Goal: Transaction & Acquisition: Purchase product/service

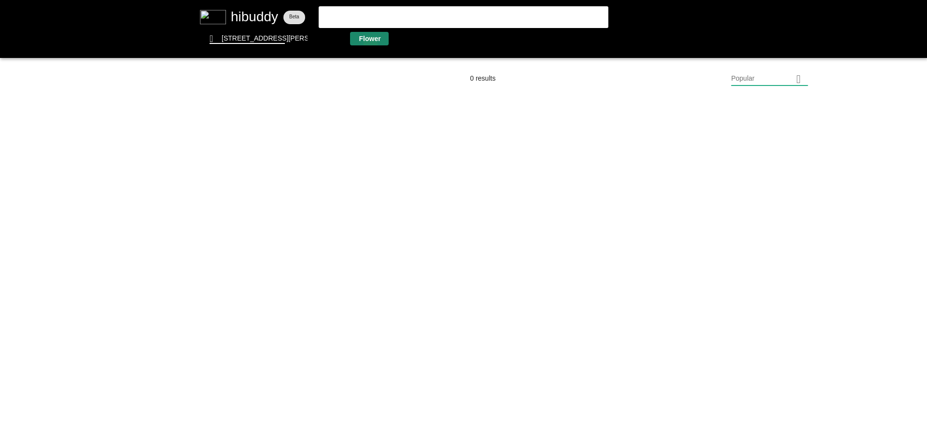
click at [371, 44] on flt-glass-pane at bounding box center [463, 220] width 927 height 440
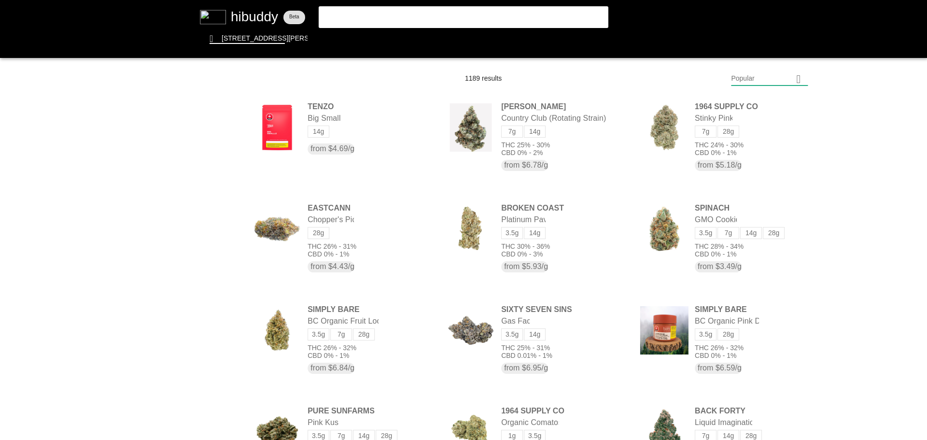
click at [761, 81] on flt-glass-pane at bounding box center [463, 220] width 927 height 440
click at [743, 340] on flt-glass-pane at bounding box center [463, 220] width 927 height 440
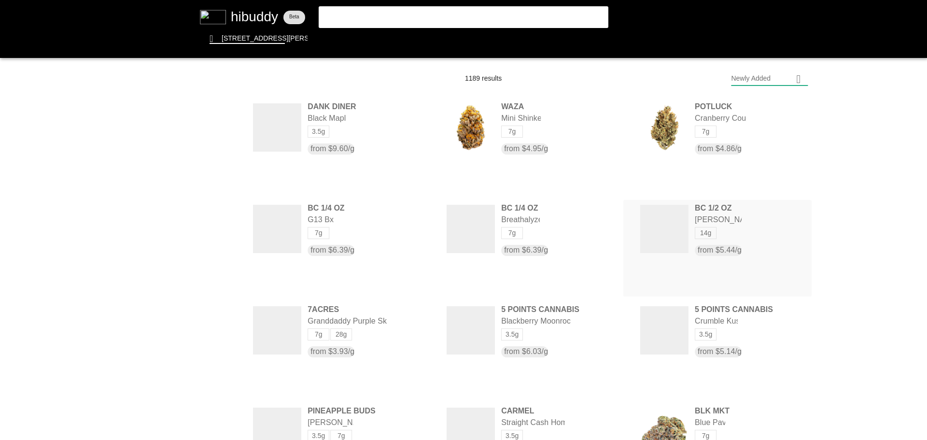
click at [702, 218] on flt-glass-pane at bounding box center [463, 220] width 927 height 440
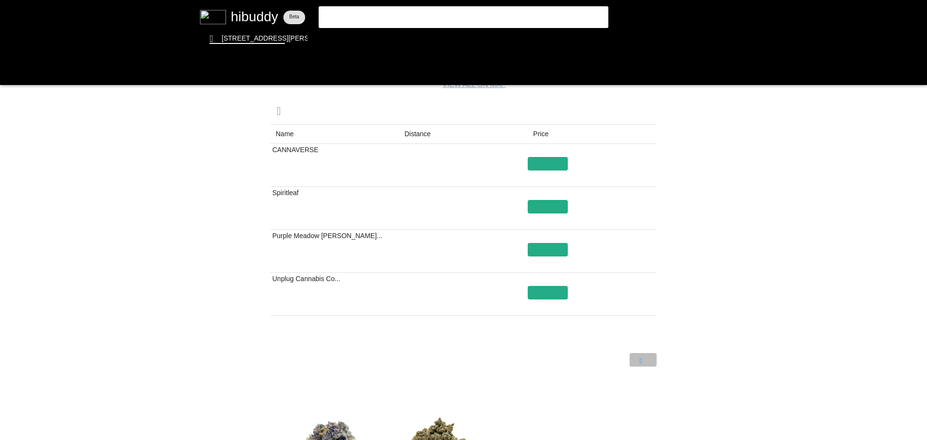
click at [641, 365] on flt-glass-pane at bounding box center [463, 220] width 927 height 440
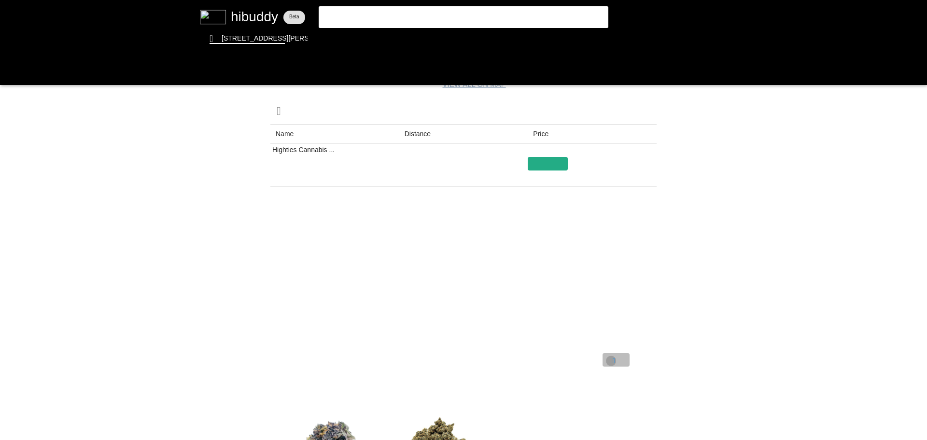
click at [611, 361] on flt-glass-pane at bounding box center [463, 220] width 927 height 440
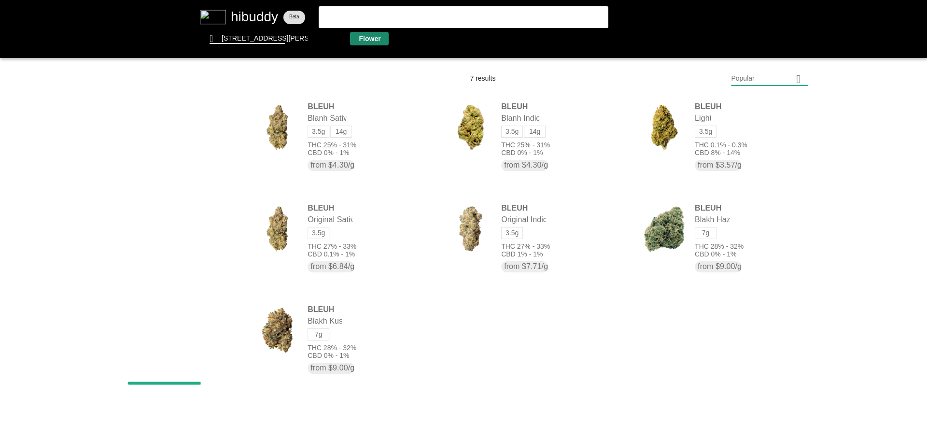
click at [363, 42] on flt-glass-pane at bounding box center [463, 220] width 927 height 440
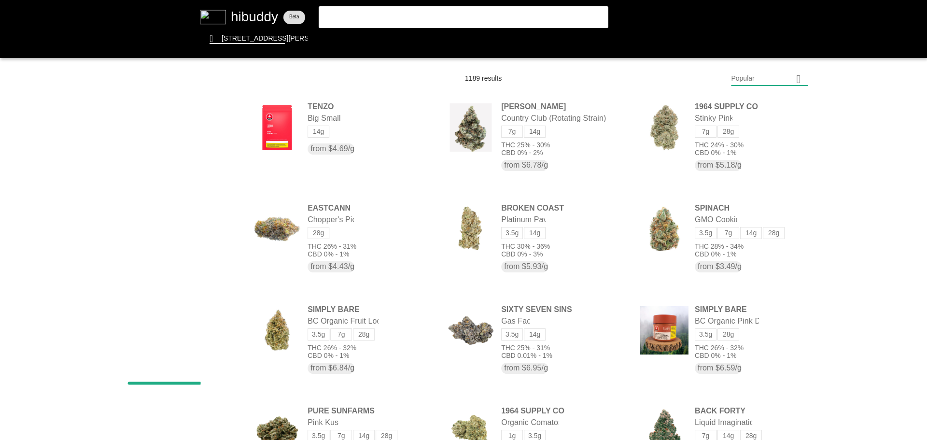
click at [763, 79] on flt-glass-pane at bounding box center [463, 220] width 927 height 440
click at [752, 332] on flt-glass-pane at bounding box center [463, 220] width 927 height 440
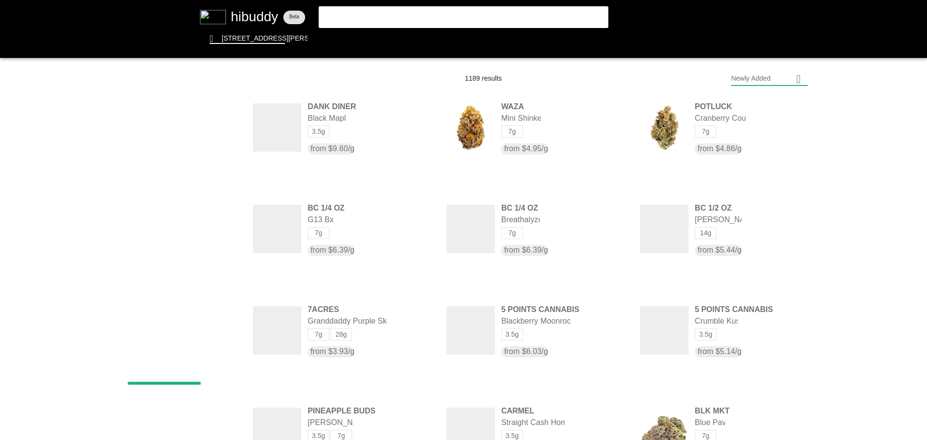
click at [452, 13] on flt-glass-pane at bounding box center [463, 220] width 927 height 440
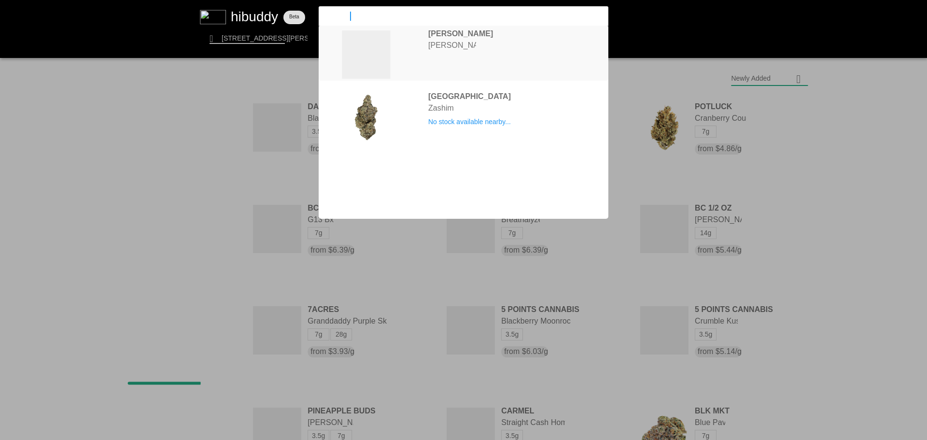
type input "Zashimi"
click at [454, 40] on flt-glass-pane at bounding box center [463, 220] width 927 height 440
